Goal: Use online tool/utility: Utilize a website feature to perform a specific function

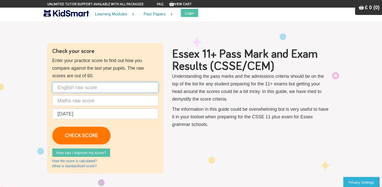
click at [98, 89] on input "text" at bounding box center [105, 87] width 106 height 11
type input "41"
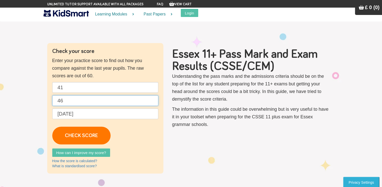
type input "46"
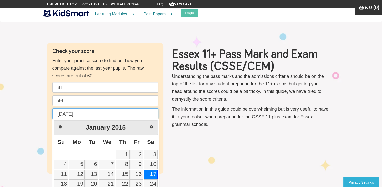
click at [104, 115] on input "[DATE]" at bounding box center [105, 113] width 106 height 11
click at [151, 172] on link "17" at bounding box center [151, 173] width 14 height 9
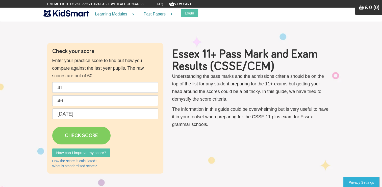
click at [57, 130] on link "CHECK SCORE" at bounding box center [81, 135] width 58 height 18
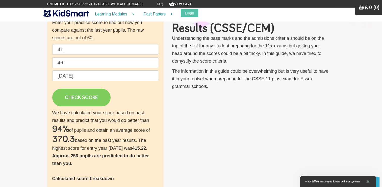
scroll to position [59, 0]
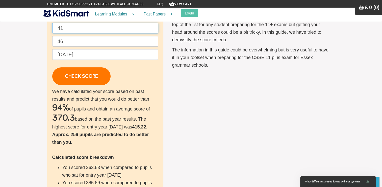
click at [72, 30] on input "41" at bounding box center [105, 28] width 106 height 11
type input "4"
type input "38"
click at [68, 39] on input "46" at bounding box center [105, 41] width 106 height 11
type input "4"
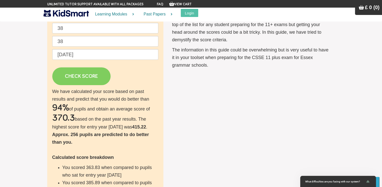
click at [71, 76] on link "CHECK SCORE" at bounding box center [81, 76] width 58 height 18
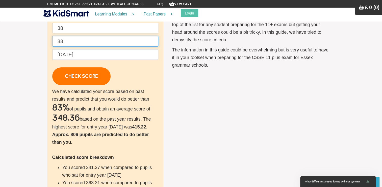
click at [70, 39] on input "38" at bounding box center [105, 41] width 106 height 11
type input "39"
click at [69, 31] on input "38" at bounding box center [105, 28] width 106 height 11
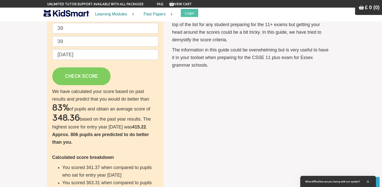
click at [78, 78] on link "CHECK SCORE" at bounding box center [81, 76] width 58 height 18
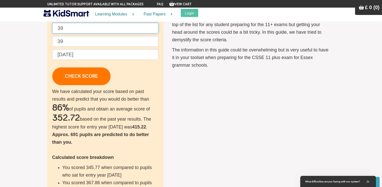
click at [66, 28] on input "39" at bounding box center [105, 28] width 106 height 11
type input "3"
type input "40"
click at [65, 34] on p "40 39 [DATE] CHECK SCORE" at bounding box center [105, 54] width 106 height 62
click at [67, 42] on input "39" at bounding box center [105, 41] width 106 height 11
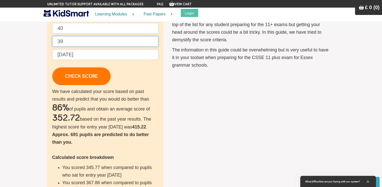
type input "3"
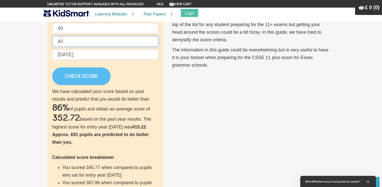
type input "40"
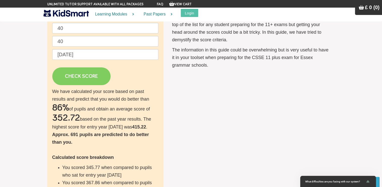
click at [74, 78] on link "CHECK SCORE" at bounding box center [81, 76] width 58 height 18
